Goal: Task Accomplishment & Management: Manage account settings

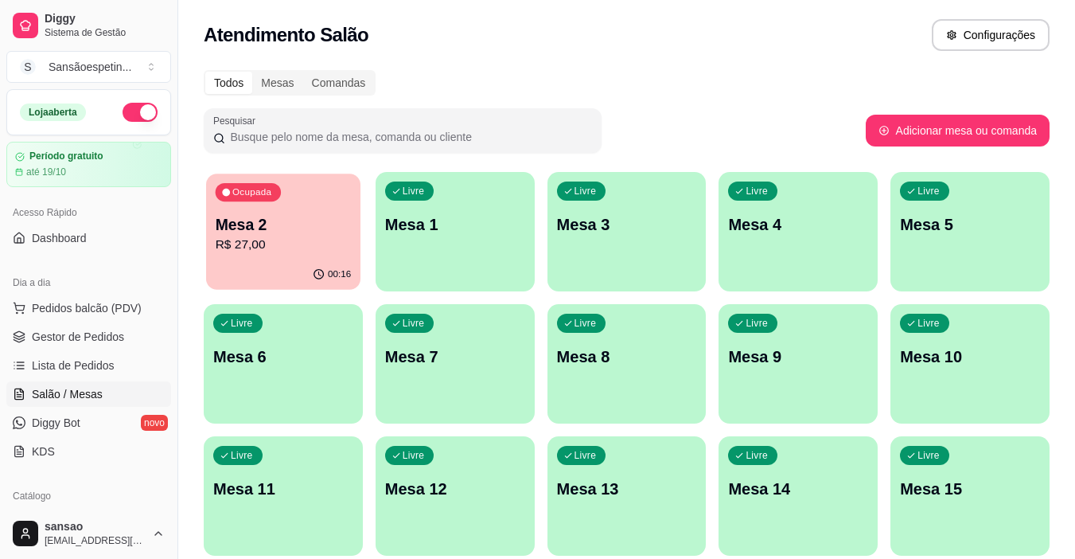
click at [249, 263] on div "00:16" at bounding box center [283, 274] width 154 height 30
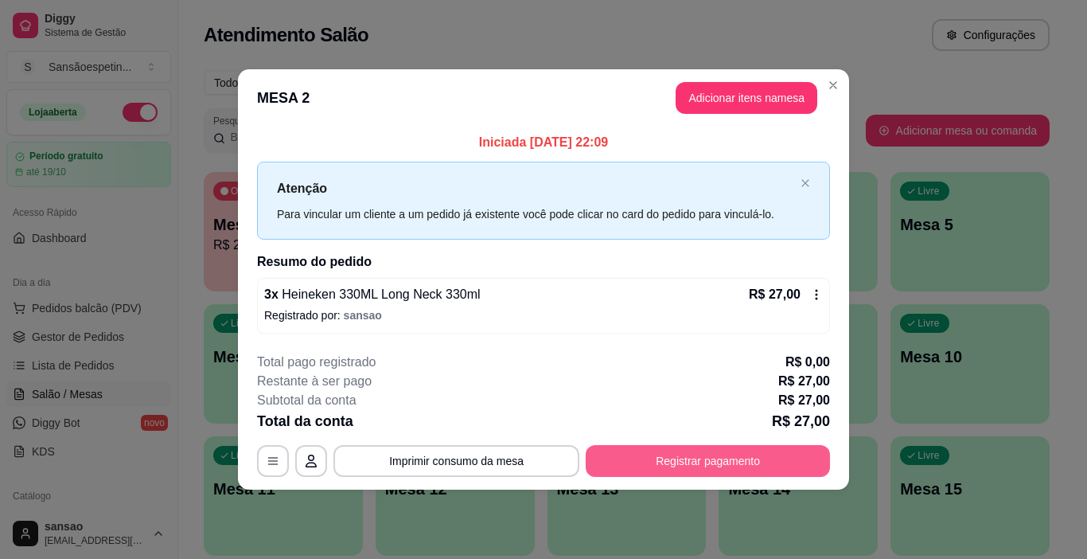
click at [685, 462] on button "Registrar pagamento" at bounding box center [708, 461] width 244 height 32
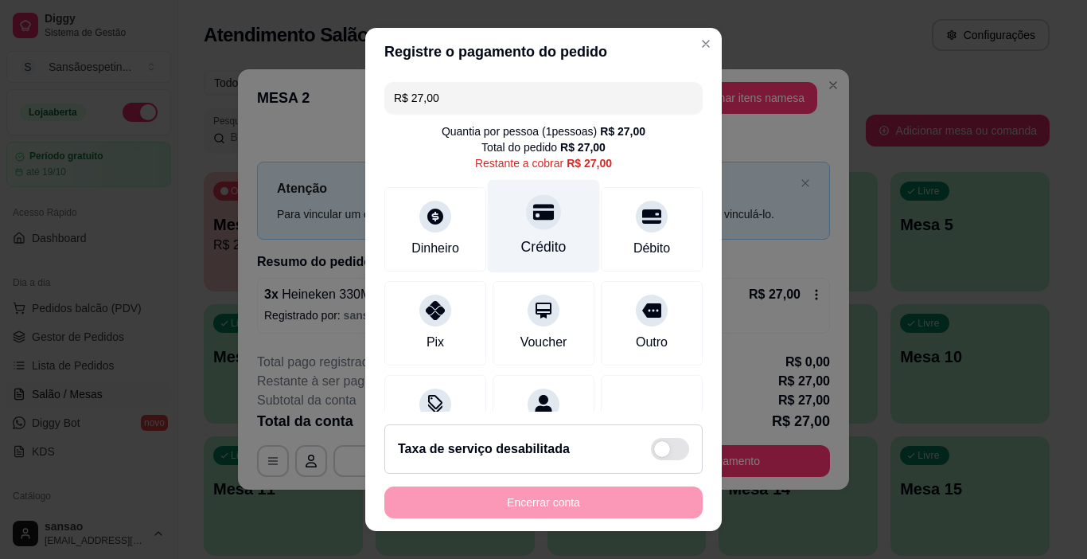
click at [533, 211] on icon at bounding box center [543, 213] width 21 height 16
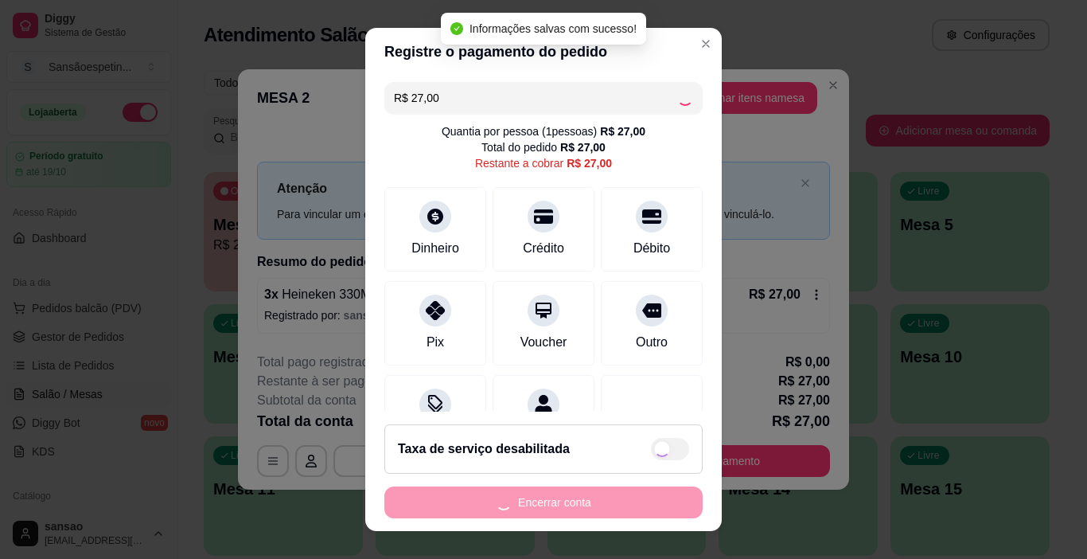
type input "R$ 0,00"
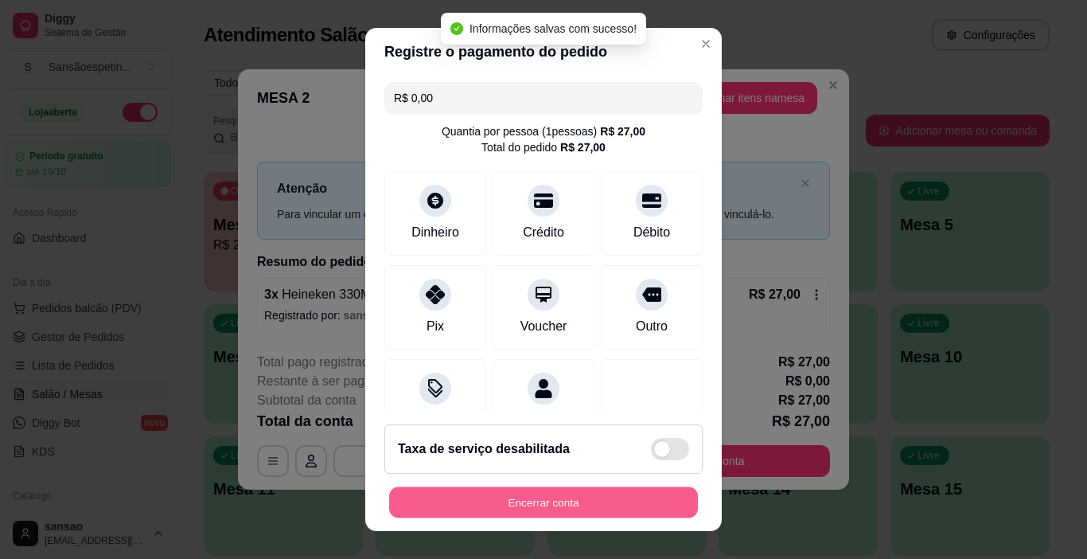
click at [554, 498] on button "Encerrar conta" at bounding box center [543, 502] width 309 height 31
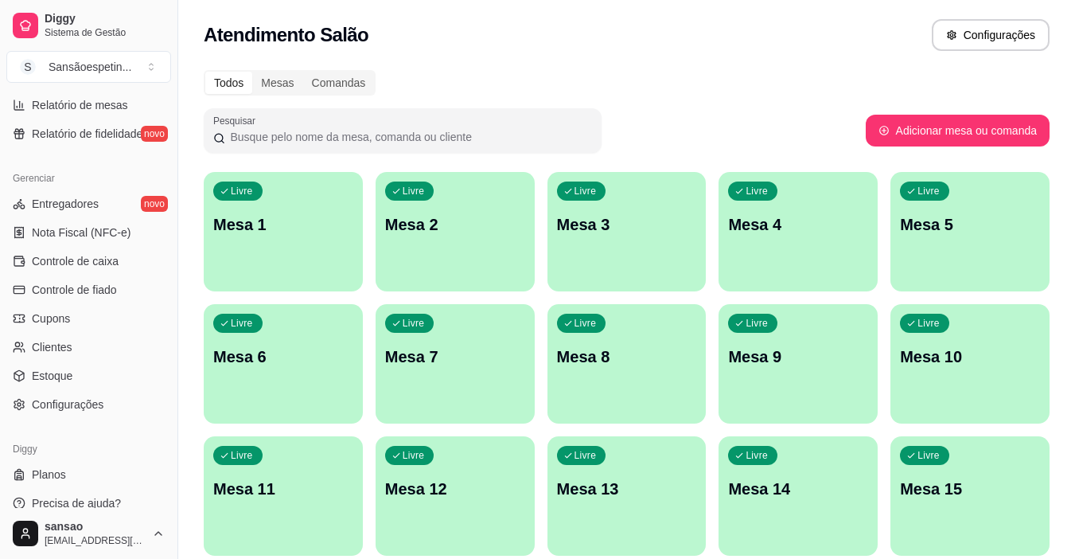
scroll to position [587, 0]
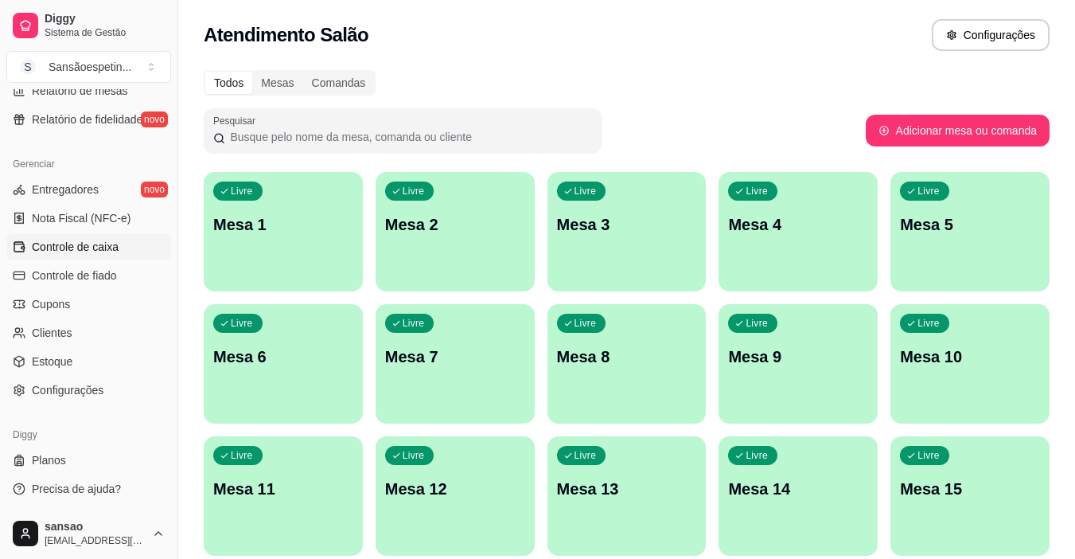
click at [115, 244] on span "Controle de caixa" at bounding box center [75, 247] width 87 height 16
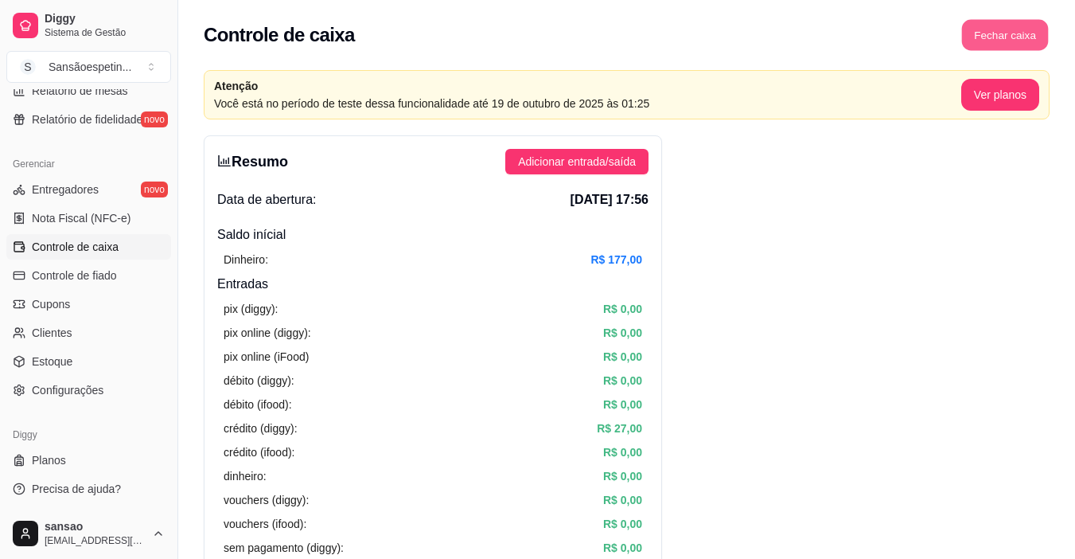
click at [1024, 34] on button "Fechar caixa" at bounding box center [1005, 35] width 87 height 31
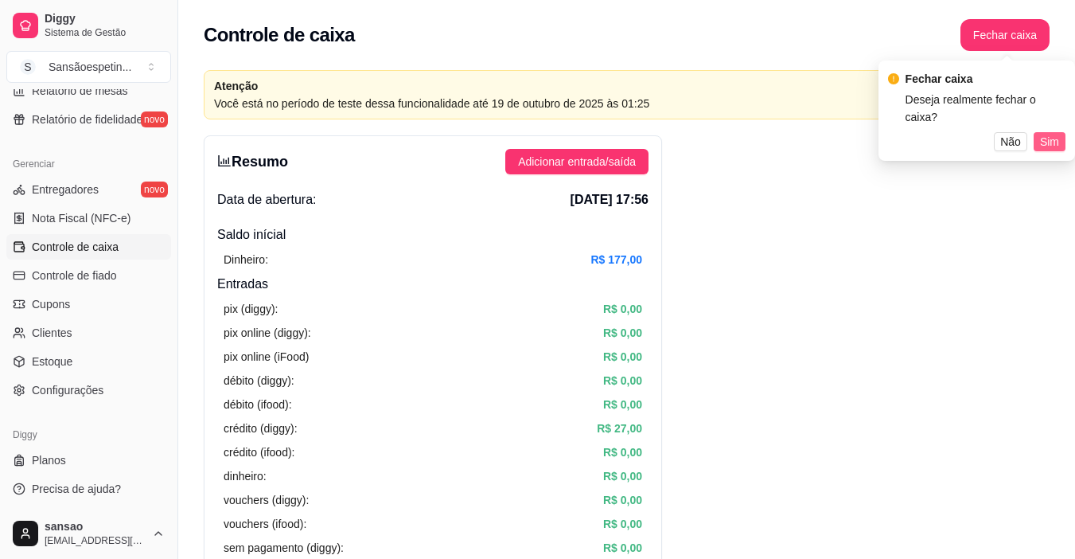
click at [1041, 132] on button "Sim" at bounding box center [1050, 141] width 32 height 19
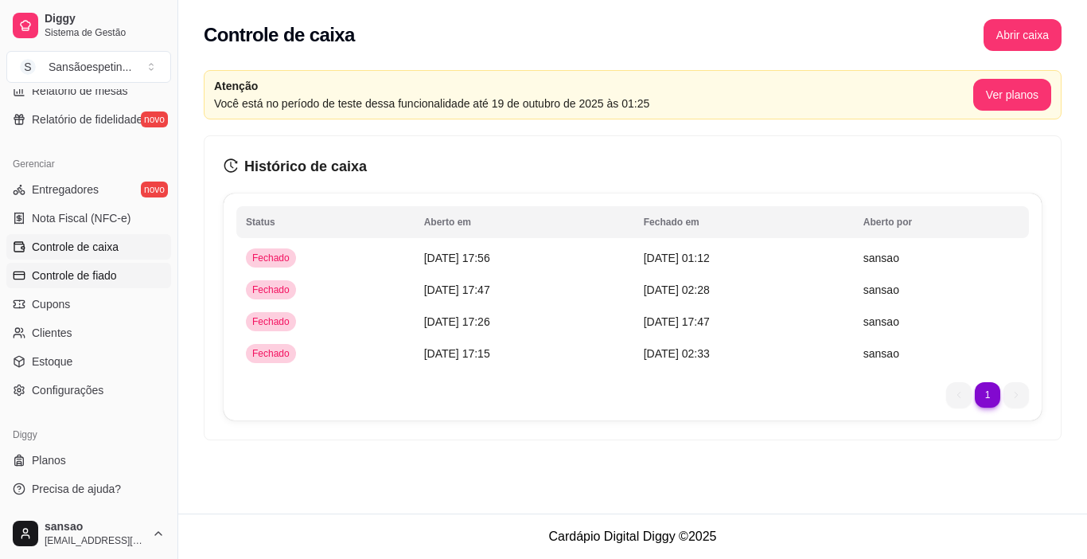
click at [96, 275] on span "Controle de fiado" at bounding box center [74, 275] width 85 height 16
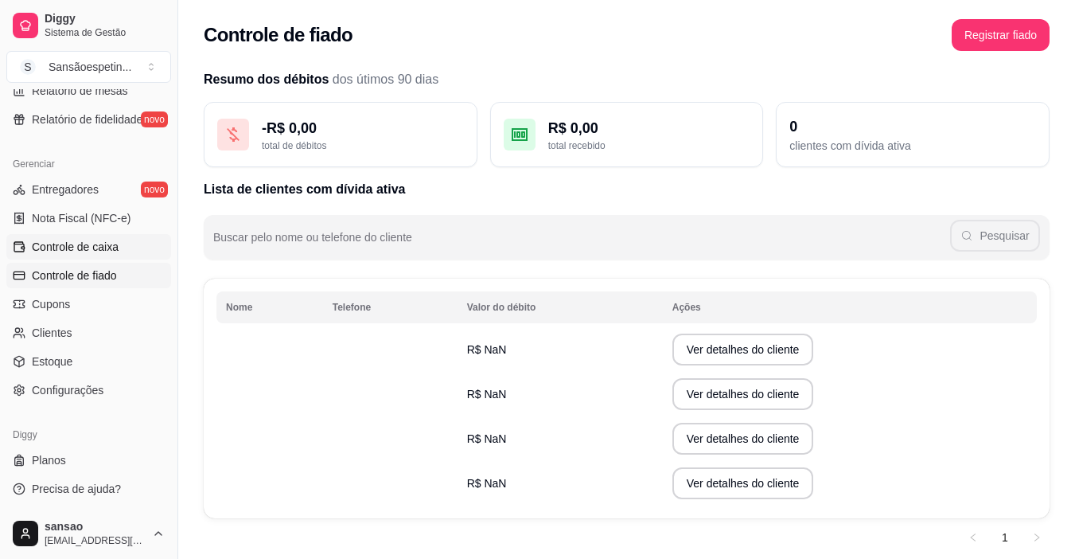
click at [93, 250] on span "Controle de caixa" at bounding box center [75, 247] width 87 height 16
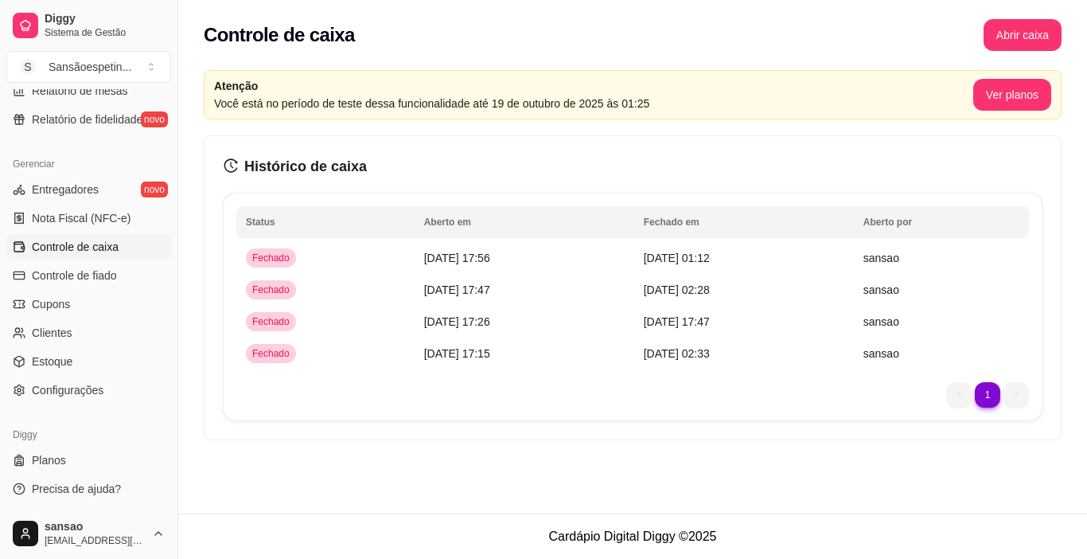
click at [92, 243] on span "Controle de caixa" at bounding box center [75, 247] width 87 height 16
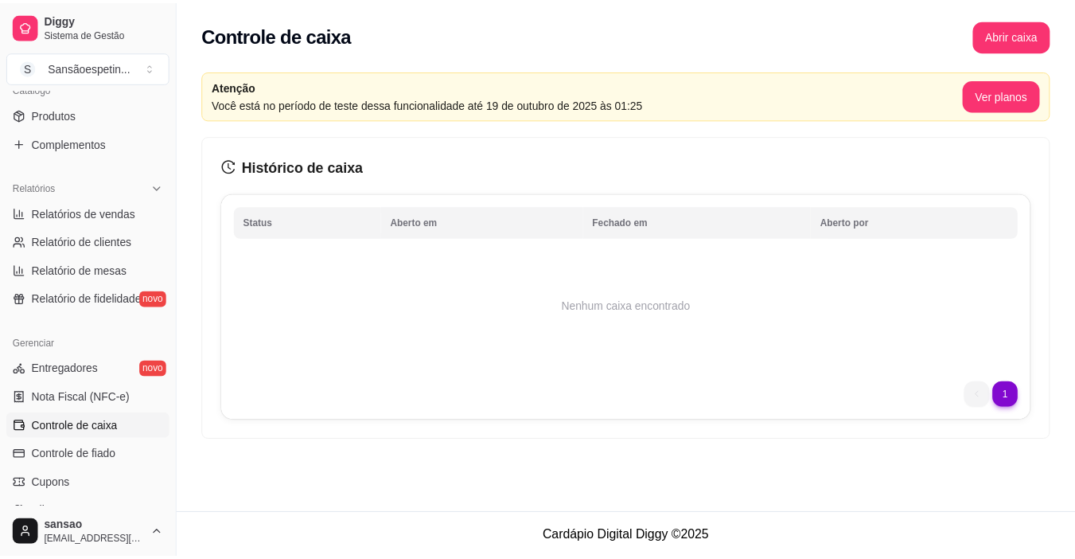
scroll to position [268, 0]
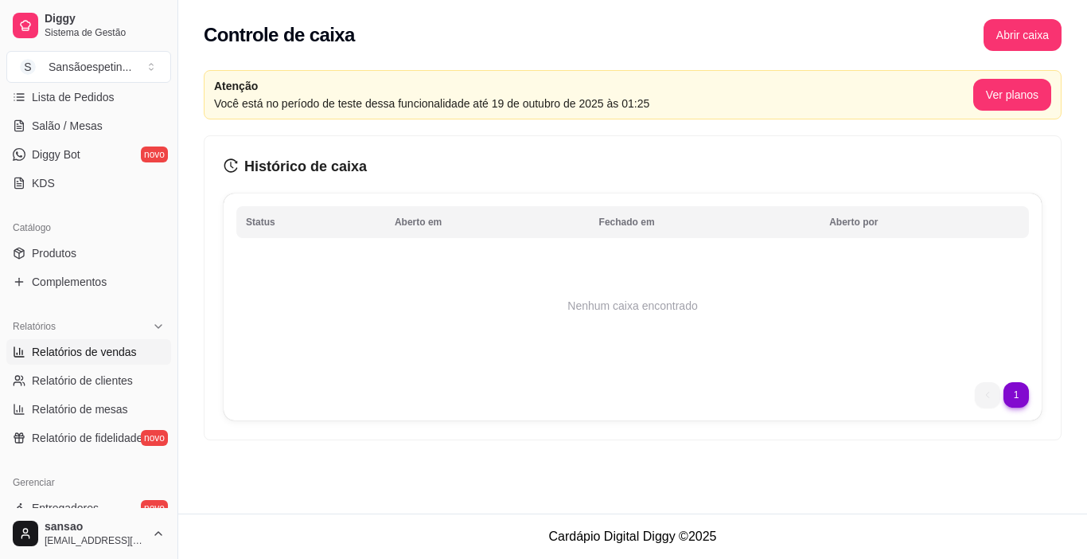
click at [96, 344] on span "Relatórios de vendas" at bounding box center [84, 352] width 105 height 16
select select "ALL"
select select "0"
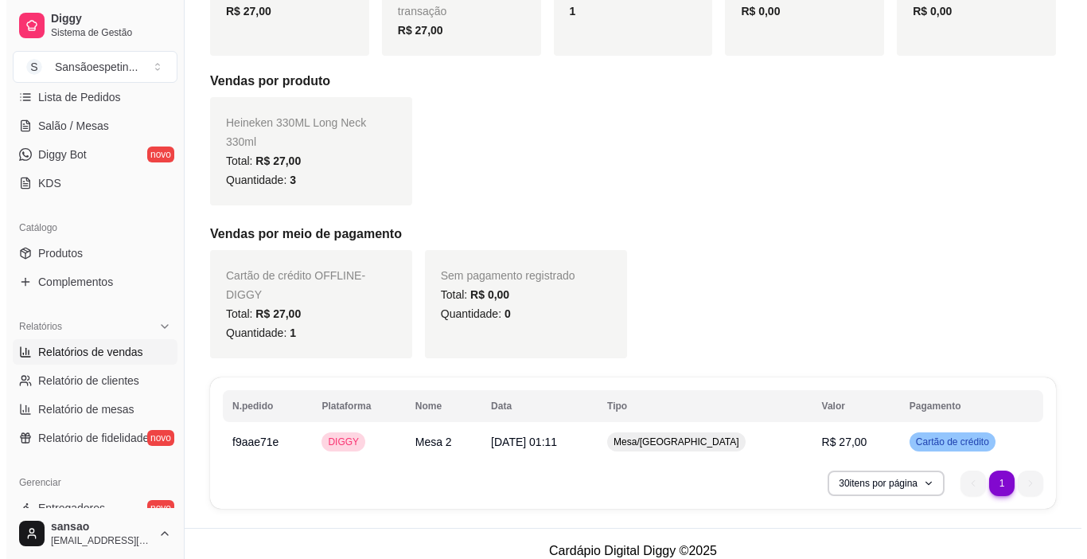
scroll to position [280, 0]
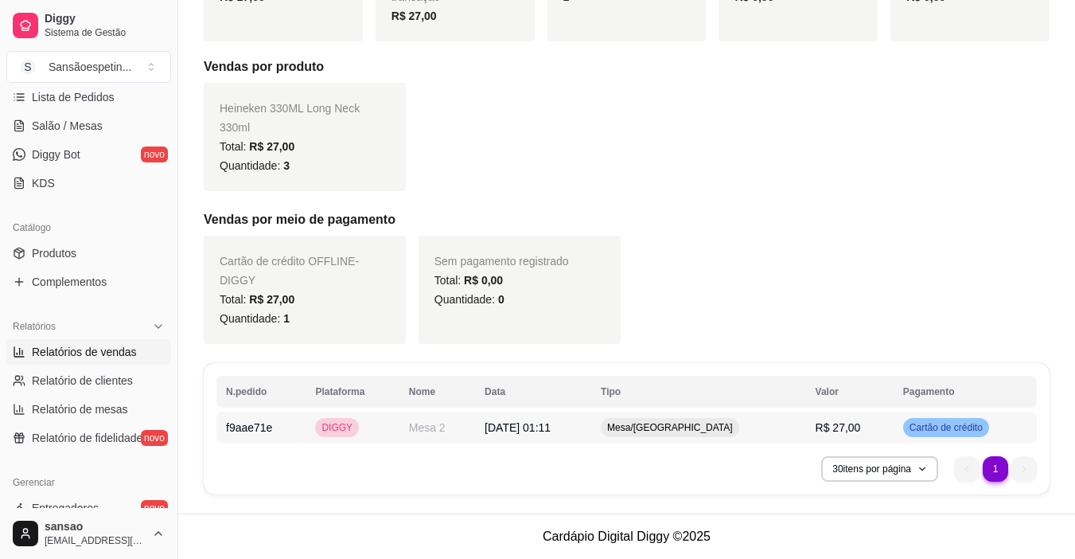
click at [382, 431] on td "DIGGY" at bounding box center [352, 428] width 93 height 32
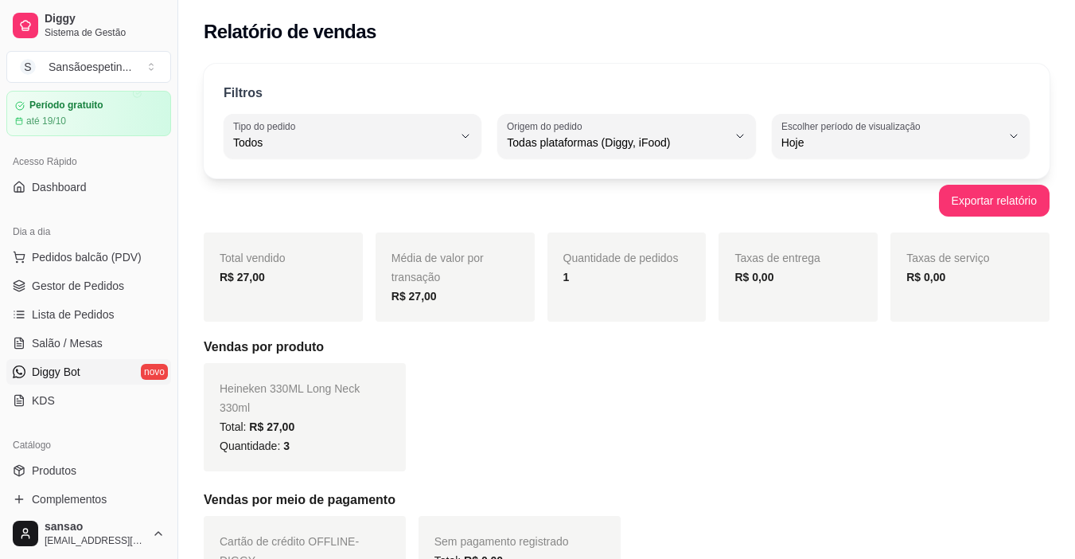
scroll to position [0, 0]
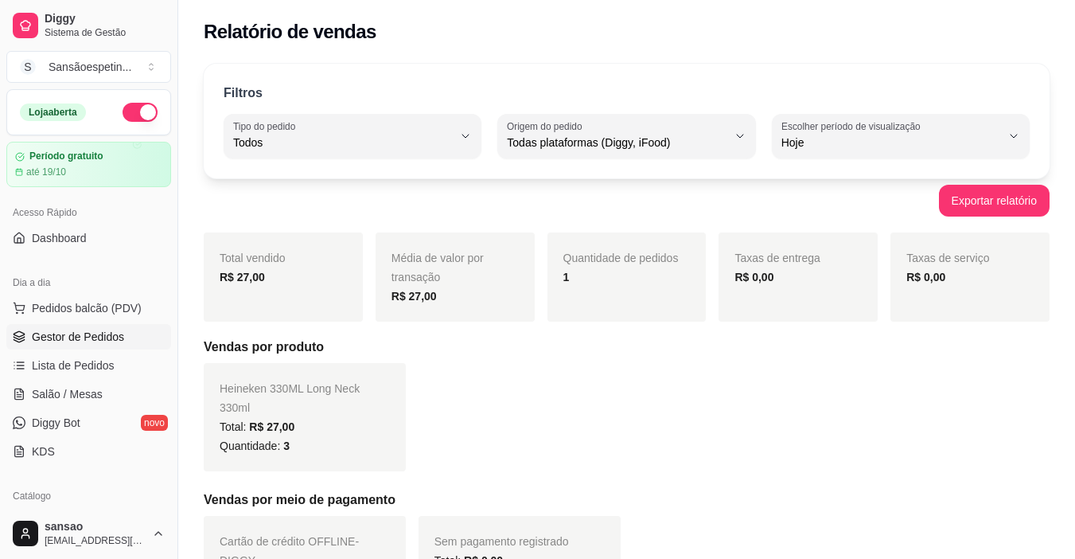
click at [82, 333] on span "Gestor de Pedidos" at bounding box center [78, 337] width 92 height 16
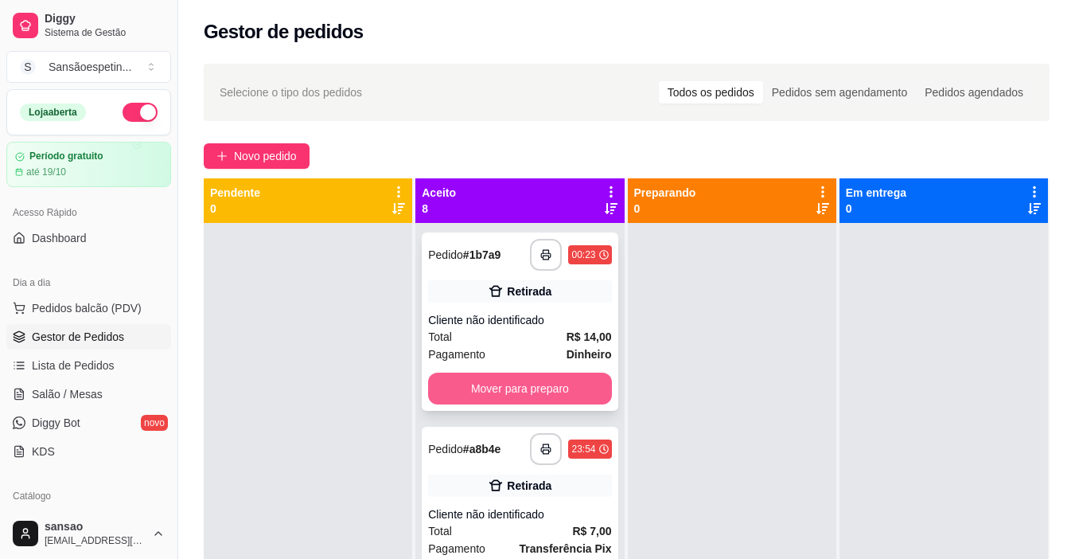
click at [514, 391] on button "Mover para preparo" at bounding box center [519, 389] width 183 height 32
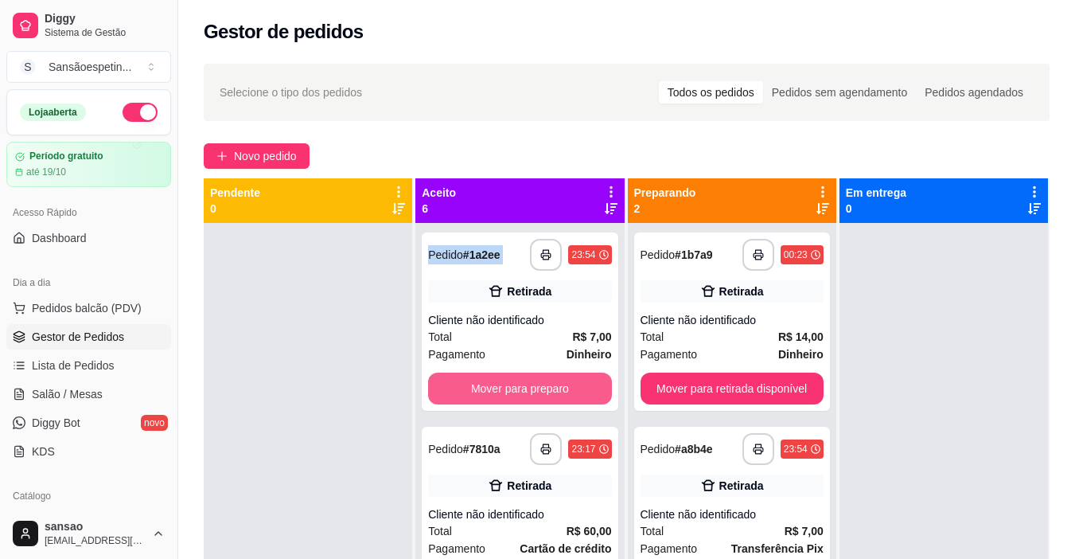
click at [516, 391] on button "Mover para preparo" at bounding box center [519, 389] width 183 height 32
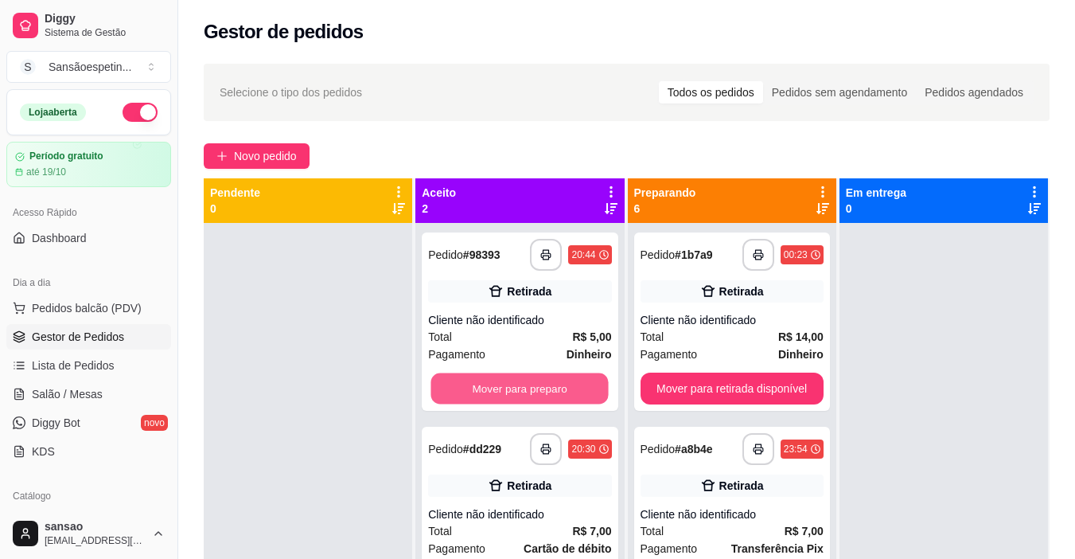
click at [516, 391] on button "Mover para preparo" at bounding box center [520, 388] width 178 height 31
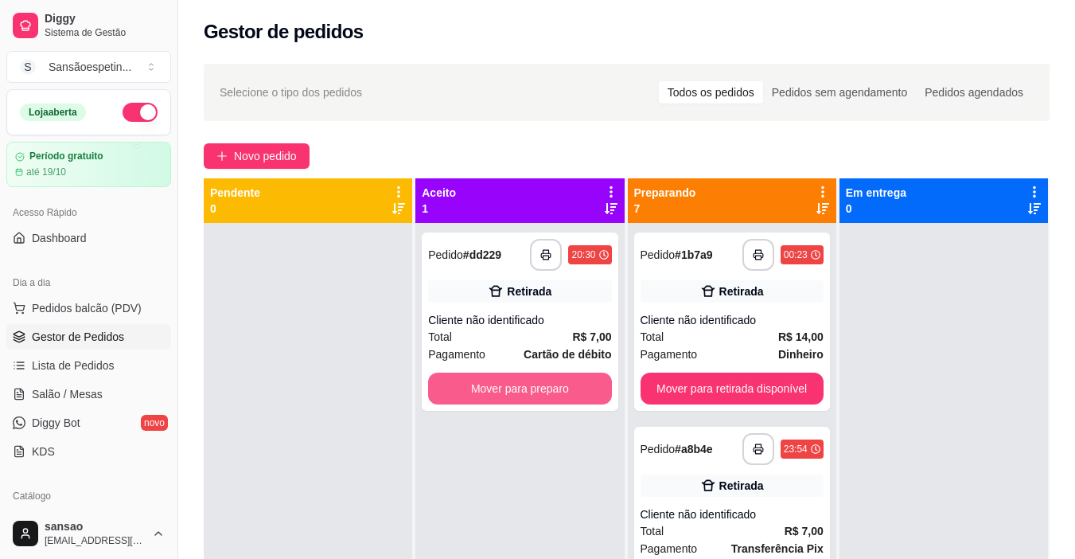
click at [516, 391] on button "Mover para preparo" at bounding box center [519, 389] width 183 height 32
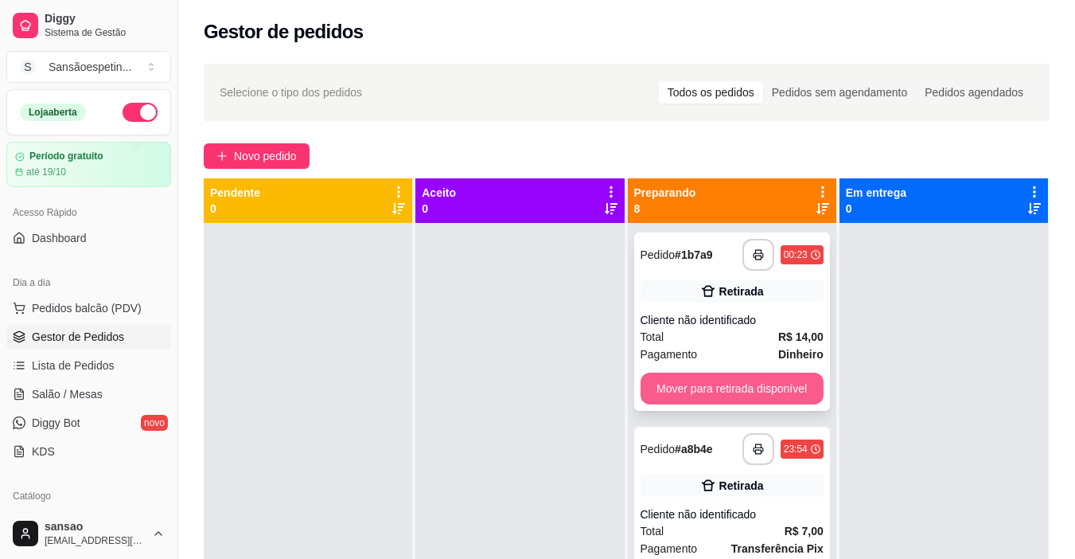
click at [650, 386] on button "Mover para retirada disponível" at bounding box center [732, 389] width 183 height 32
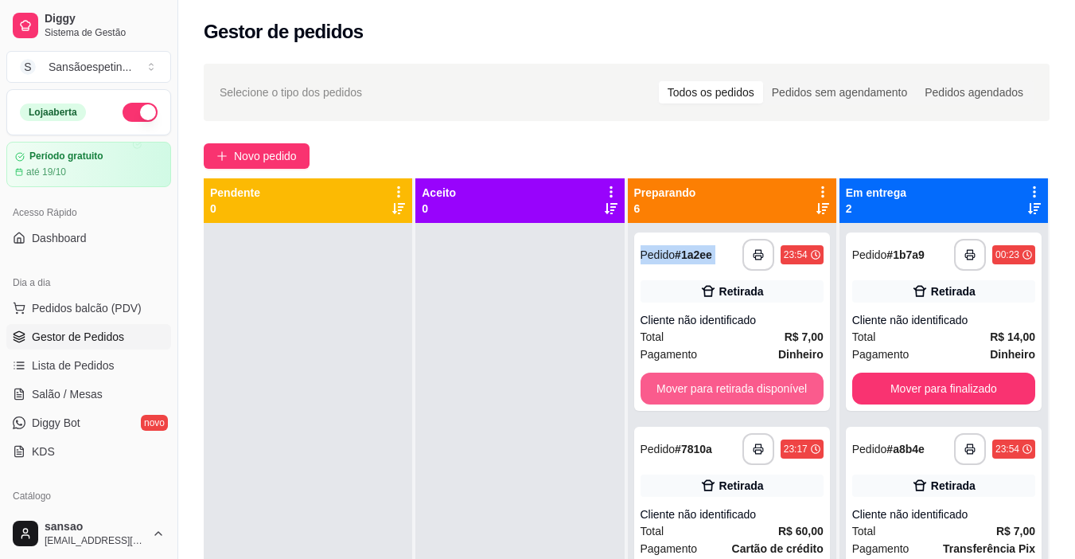
click at [650, 386] on button "Mover para retirada disponível" at bounding box center [732, 389] width 183 height 32
click at [650, 386] on button "Mover para retirada disponível" at bounding box center [732, 388] width 178 height 31
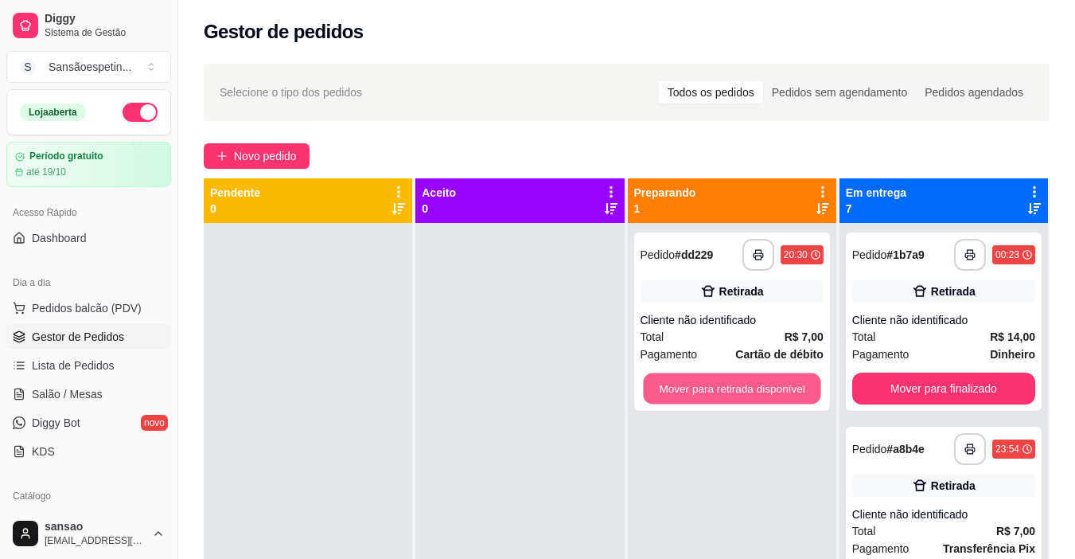
click at [650, 386] on button "Mover para retirada disponível" at bounding box center [732, 388] width 178 height 31
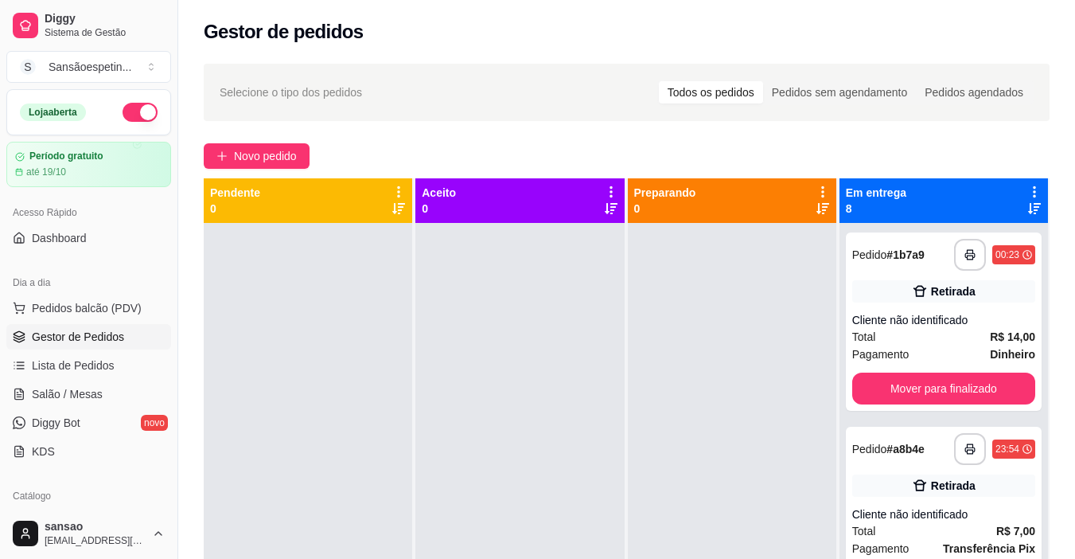
click at [650, 386] on div at bounding box center [732, 502] width 209 height 559
click at [868, 393] on button "Mover para finalizado" at bounding box center [943, 389] width 183 height 32
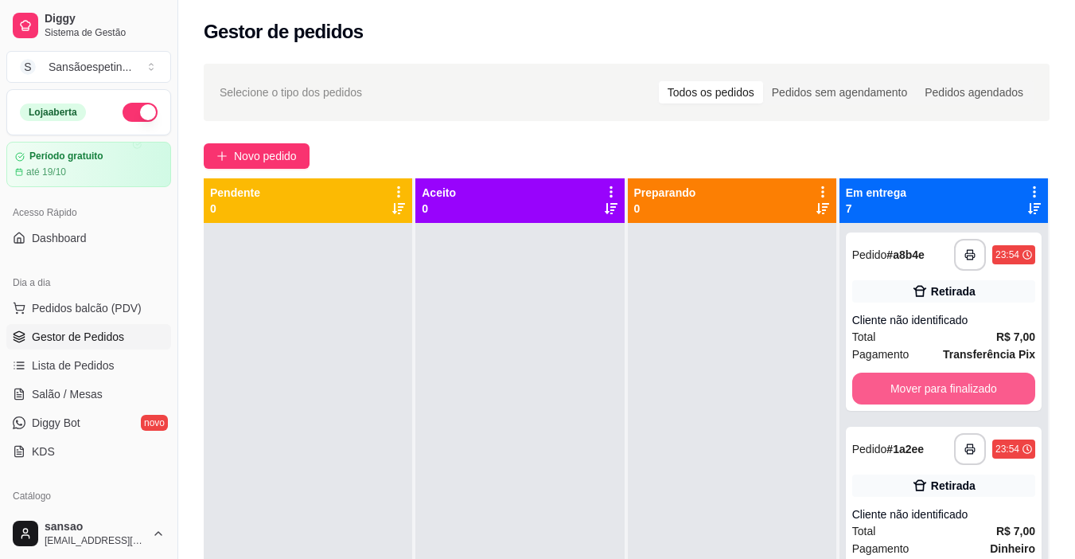
click at [868, 393] on button "Mover para finalizado" at bounding box center [943, 389] width 183 height 32
click at [868, 393] on button "Mover para finalizado" at bounding box center [944, 388] width 178 height 31
click at [868, 393] on button "Mover para finalizado" at bounding box center [943, 389] width 183 height 32
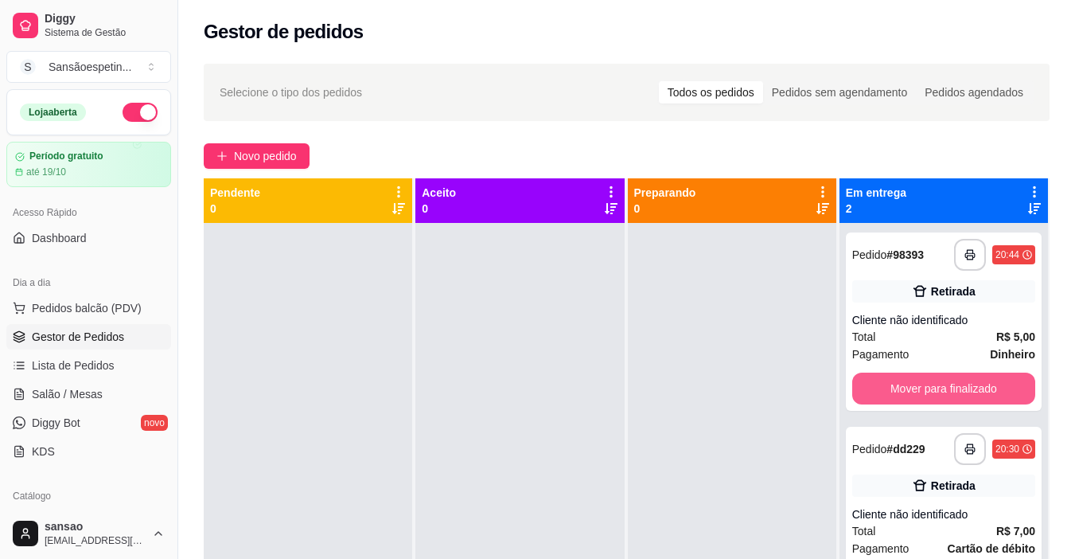
click at [868, 393] on button "Mover para finalizado" at bounding box center [943, 389] width 183 height 32
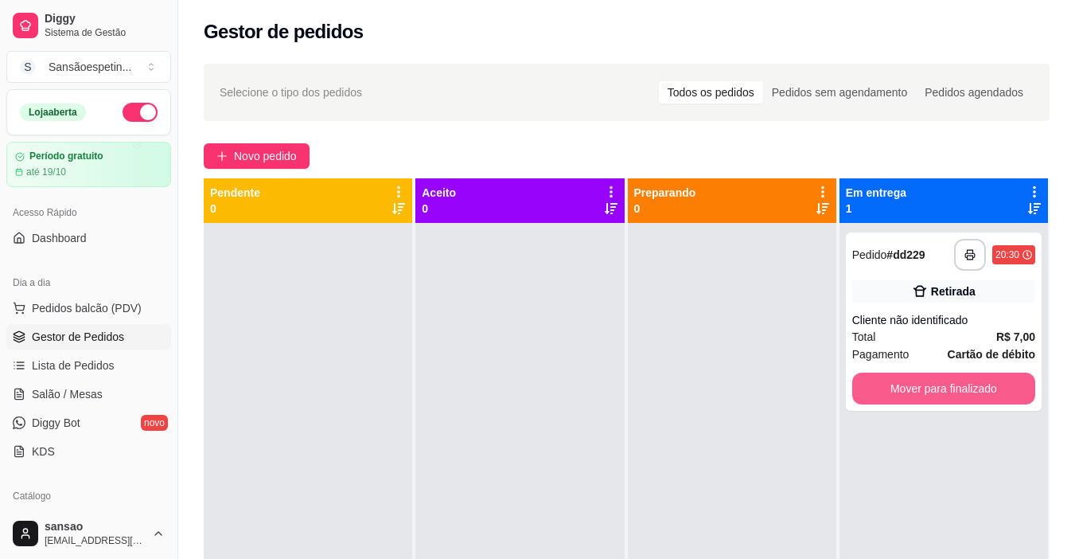
click at [868, 393] on button "Mover para finalizado" at bounding box center [943, 389] width 183 height 32
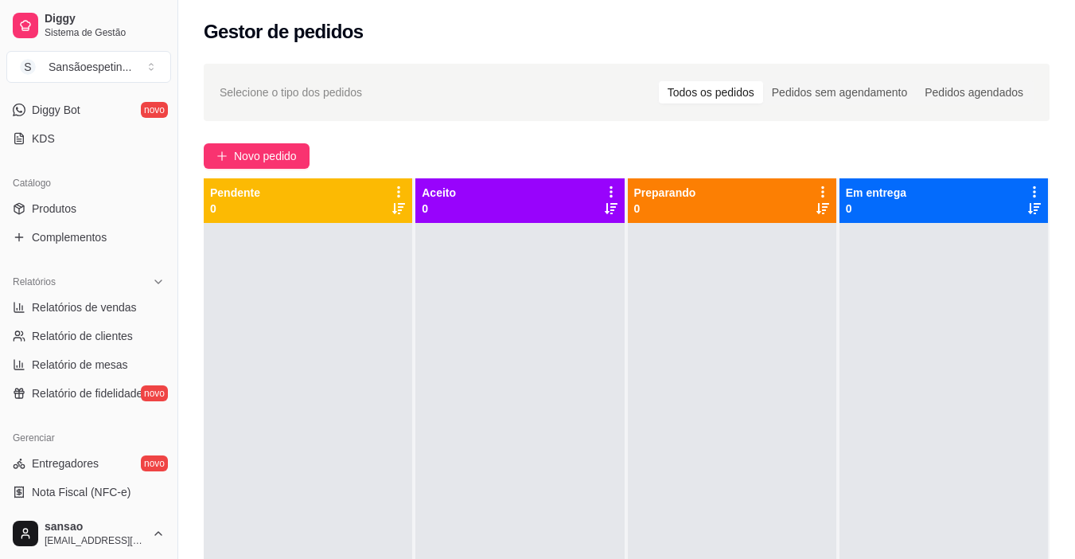
scroll to position [318, 0]
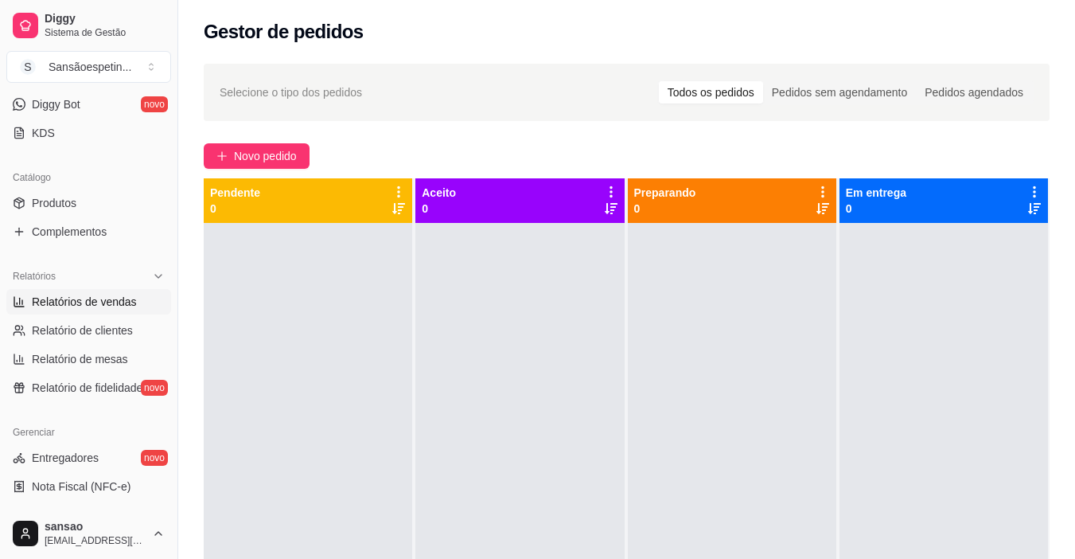
click at [121, 295] on span "Relatórios de vendas" at bounding box center [84, 302] width 105 height 16
select select "ALL"
select select "0"
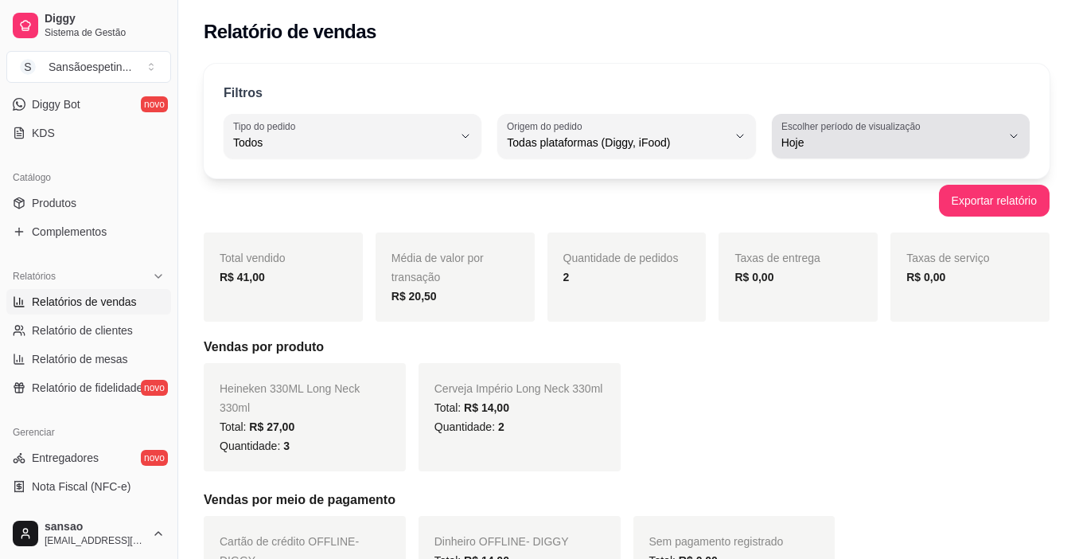
click at [843, 142] on span "Hoje" at bounding box center [892, 143] width 220 height 16
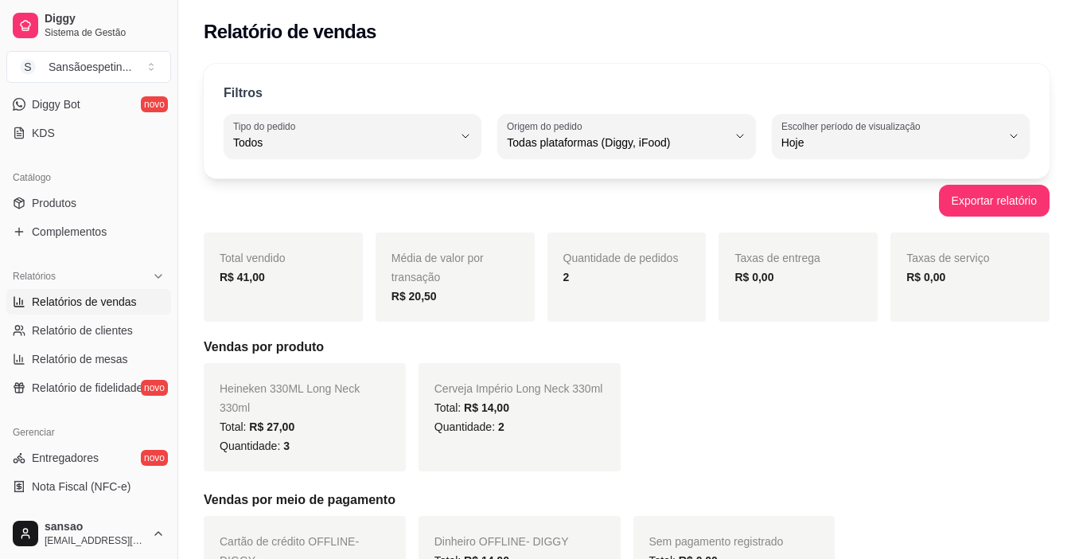
click at [573, 427] on div "Quantidade: 2" at bounding box center [520, 426] width 170 height 19
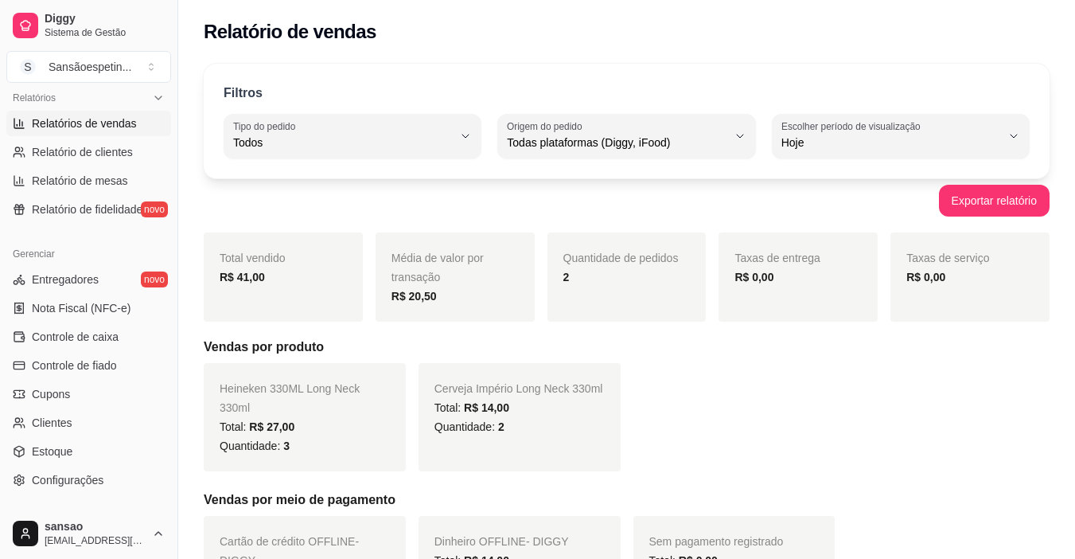
scroll to position [587, 0]
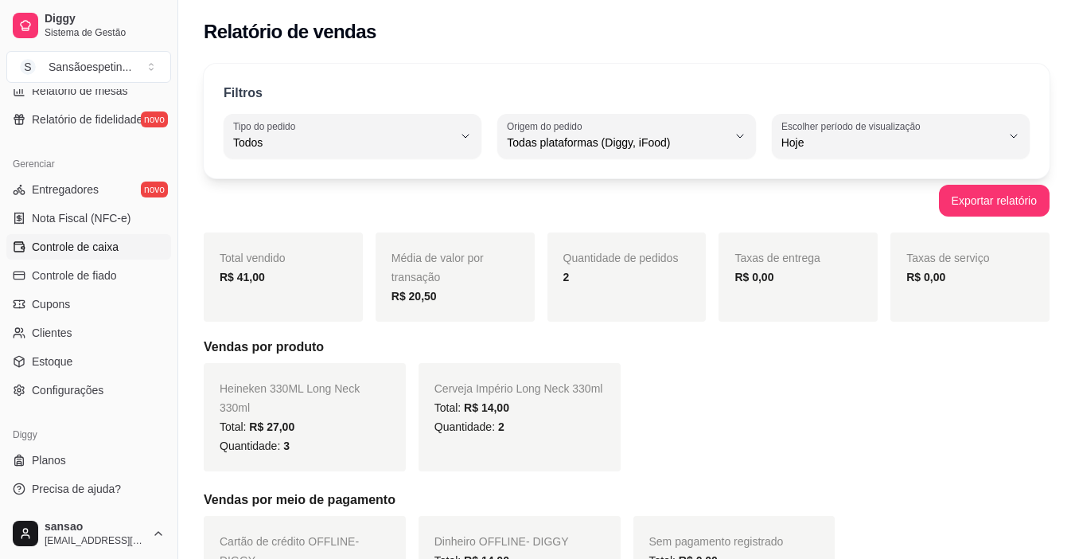
click at [104, 246] on span "Controle de caixa" at bounding box center [75, 247] width 87 height 16
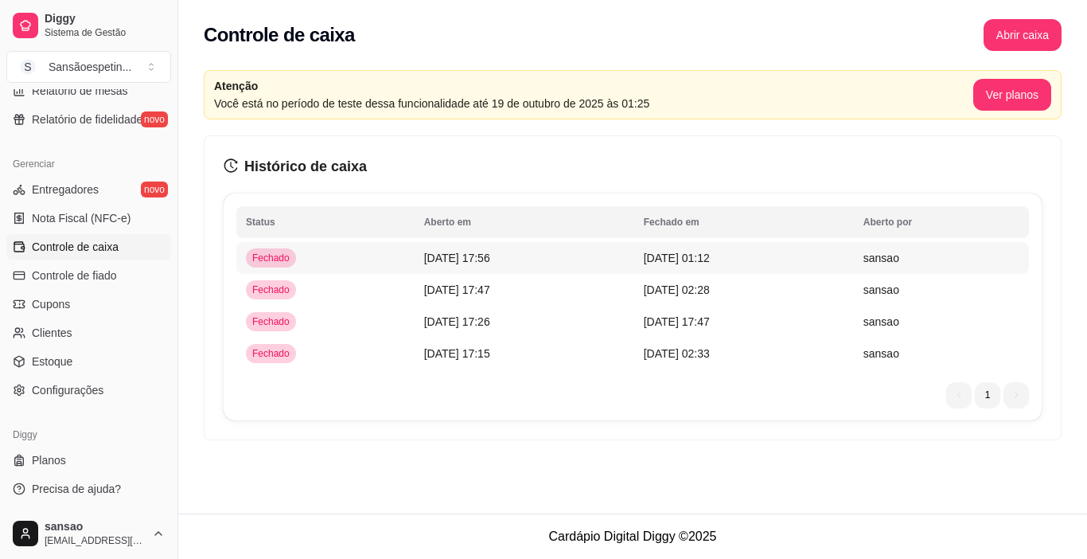
click at [424, 262] on span "[DATE] 17:56" at bounding box center [457, 258] width 66 height 13
